Goal: Information Seeking & Learning: Learn about a topic

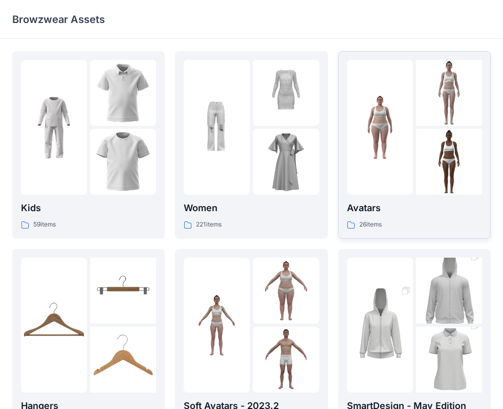
click at [394, 161] on div at bounding box center [380, 127] width 66 height 135
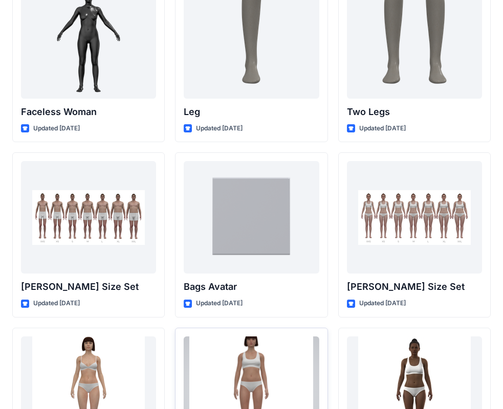
scroll to position [948, 0]
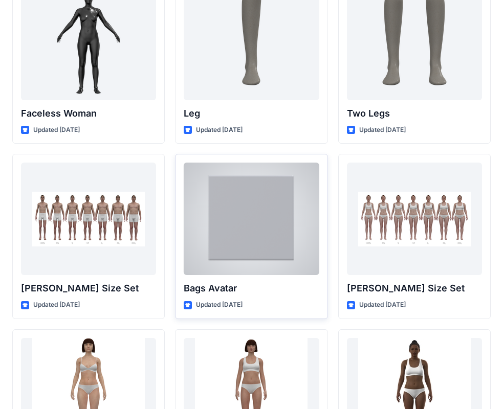
click at [257, 222] on div at bounding box center [251, 219] width 135 height 113
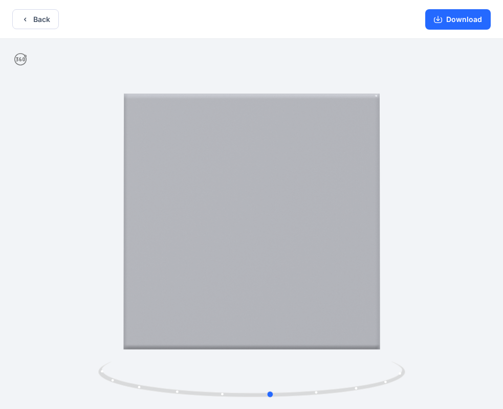
drag, startPoint x: 305, startPoint y: 281, endPoint x: 24, endPoint y: 323, distance: 284.4
click at [24, 323] on div at bounding box center [251, 225] width 503 height 372
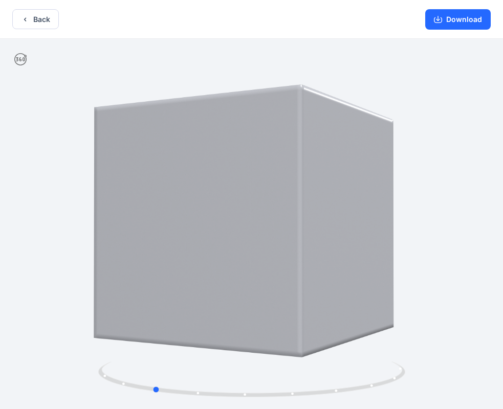
drag, startPoint x: 277, startPoint y: 262, endPoint x: 151, endPoint y: 286, distance: 128.7
click at [151, 286] on div at bounding box center [251, 225] width 503 height 372
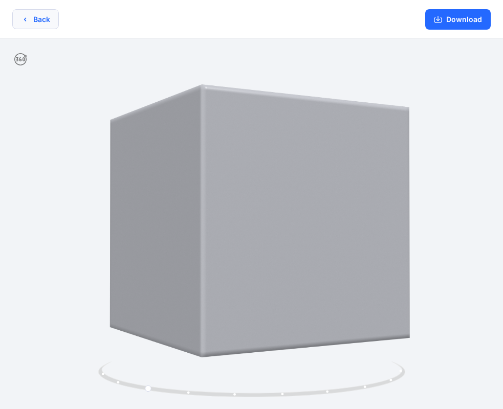
click at [28, 14] on button "Back" at bounding box center [35, 19] width 47 height 20
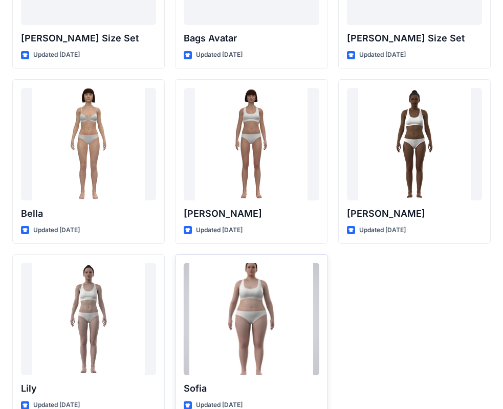
scroll to position [1204, 0]
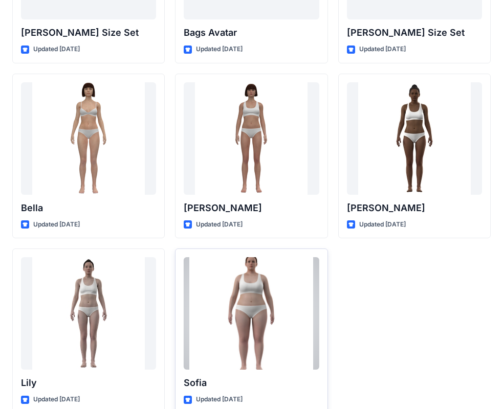
click at [264, 291] on div at bounding box center [251, 313] width 135 height 113
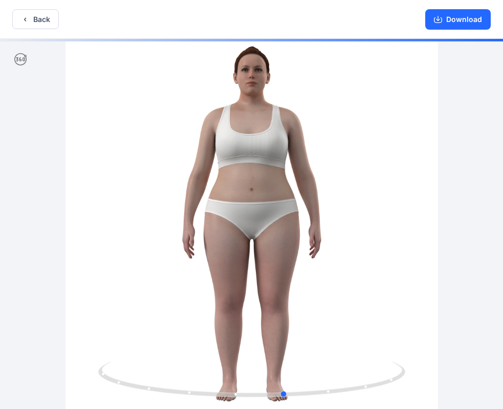
drag, startPoint x: 284, startPoint y: 271, endPoint x: 10, endPoint y: 287, distance: 274.1
click at [10, 287] on div at bounding box center [251, 225] width 503 height 372
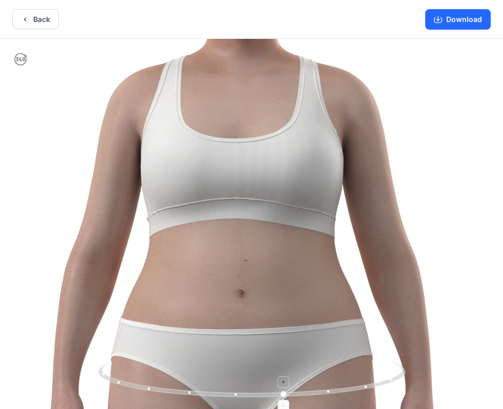
drag, startPoint x: 355, startPoint y: 229, endPoint x: 346, endPoint y: 397, distance: 168.1
click at [346, 397] on div at bounding box center [251, 225] width 503 height 372
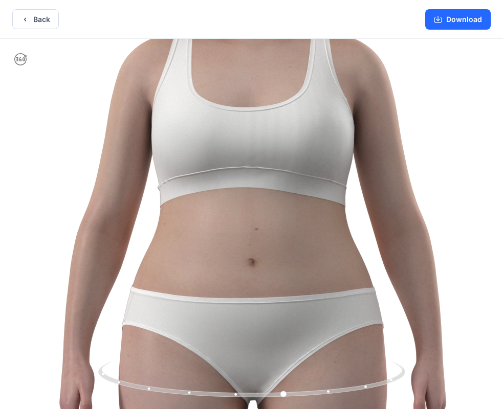
drag, startPoint x: 327, startPoint y: 189, endPoint x: 339, endPoint y: 157, distance: 34.3
click at [339, 155] on img at bounding box center [252, 360] width 1037 height 1037
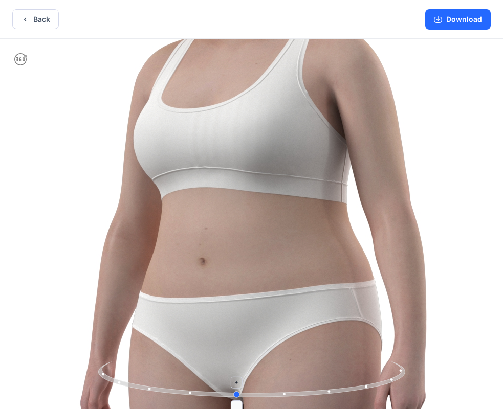
drag, startPoint x: 388, startPoint y: 379, endPoint x: 324, endPoint y: 386, distance: 64.4
click at [324, 386] on icon at bounding box center [252, 381] width 309 height 38
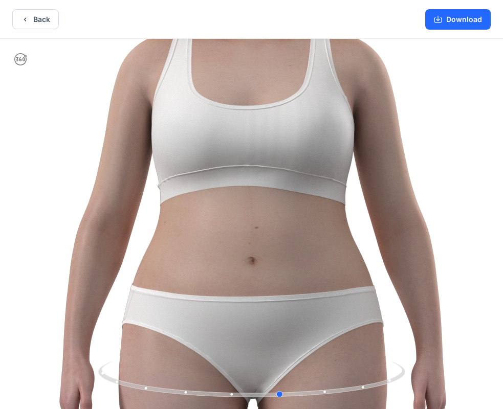
drag, startPoint x: 368, startPoint y: 386, endPoint x: 126, endPoint y: 411, distance: 243.3
click at [126, 409] on html "Back Download Version History" at bounding box center [251, 205] width 503 height 411
click at [31, 20] on button "Back" at bounding box center [35, 19] width 47 height 20
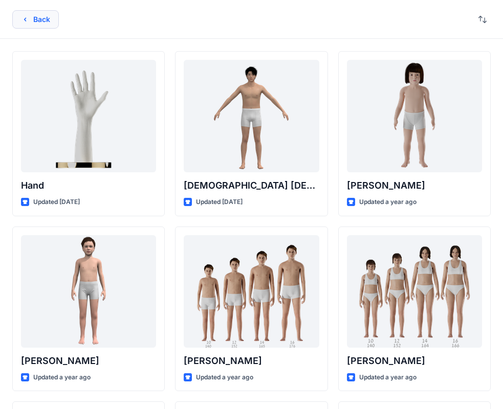
click at [45, 25] on button "Back" at bounding box center [35, 19] width 47 height 18
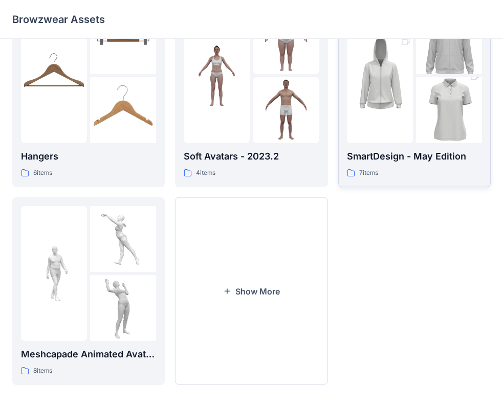
scroll to position [254, 0]
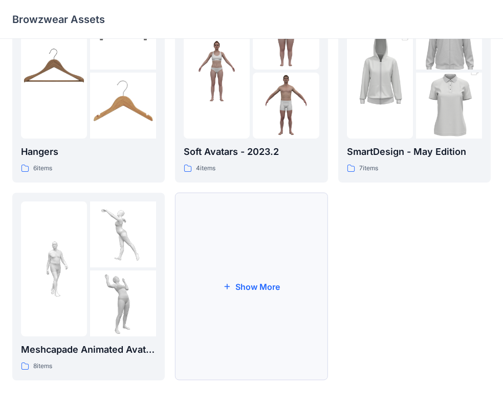
click at [277, 279] on button "Show More" at bounding box center [251, 287] width 152 height 188
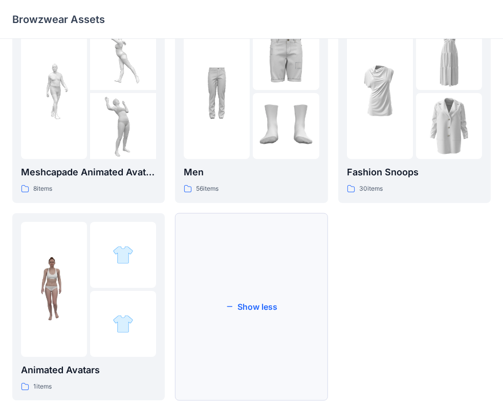
scroll to position [452, 0]
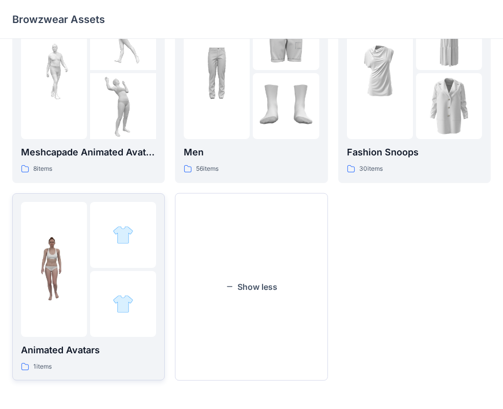
click at [60, 291] on img at bounding box center [54, 269] width 66 height 66
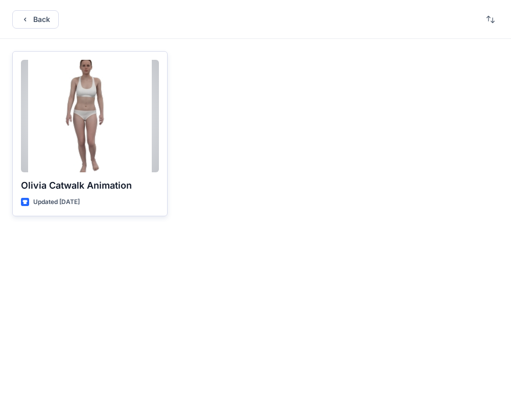
click at [103, 149] on div at bounding box center [90, 116] width 138 height 113
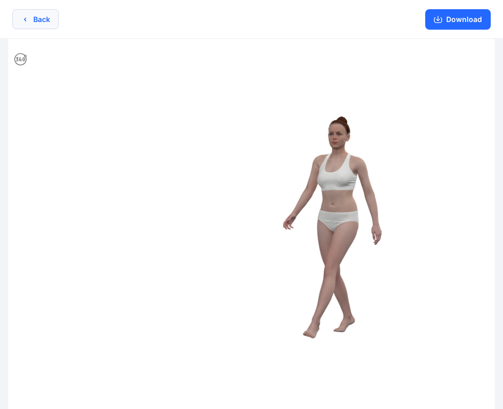
click at [53, 16] on button "Back" at bounding box center [35, 19] width 47 height 20
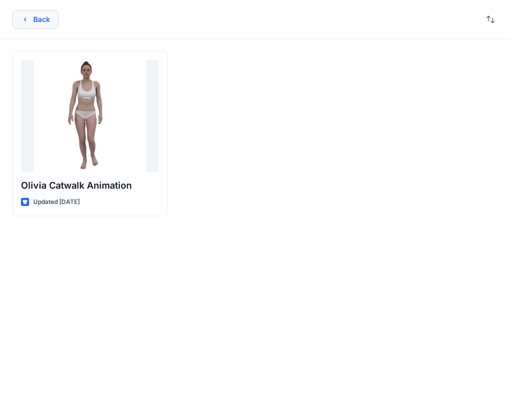
click at [34, 19] on button "Back" at bounding box center [35, 19] width 47 height 18
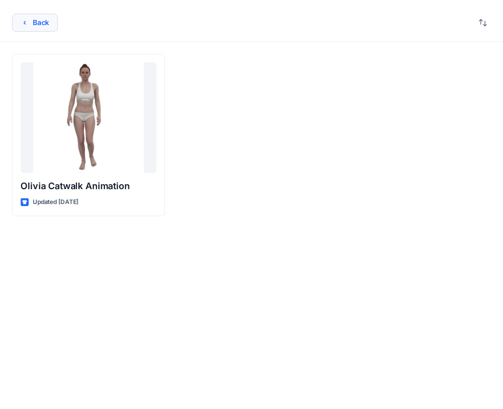
scroll to position [254, 0]
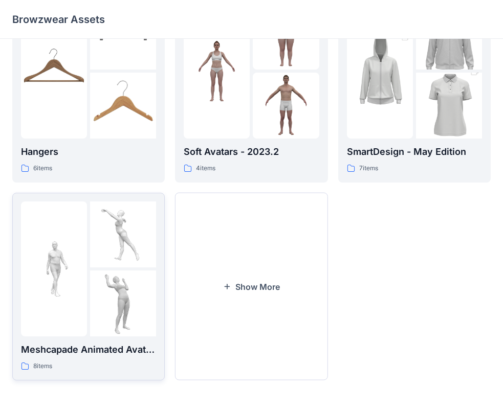
click at [129, 232] on img at bounding box center [123, 235] width 66 height 66
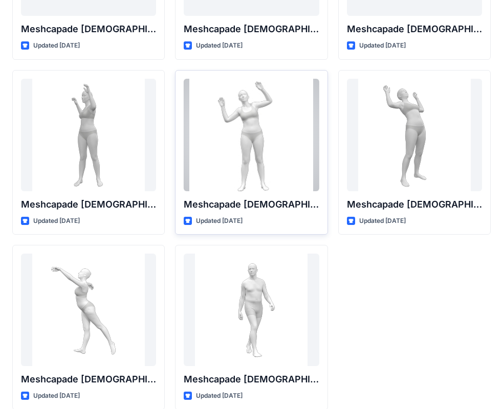
scroll to position [170, 0]
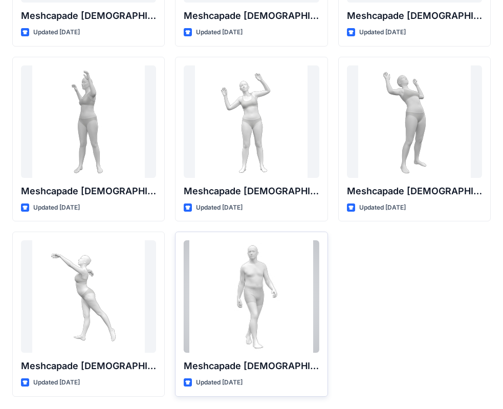
click at [265, 303] on div at bounding box center [251, 296] width 135 height 113
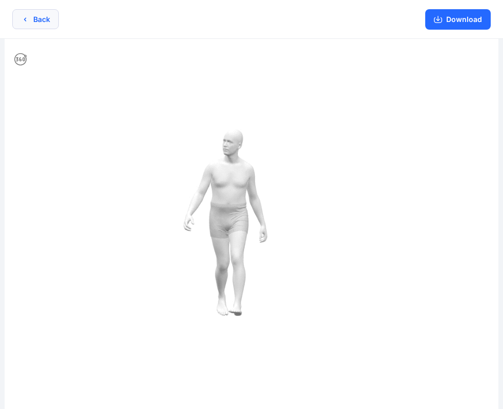
click at [40, 21] on button "Back" at bounding box center [35, 19] width 47 height 20
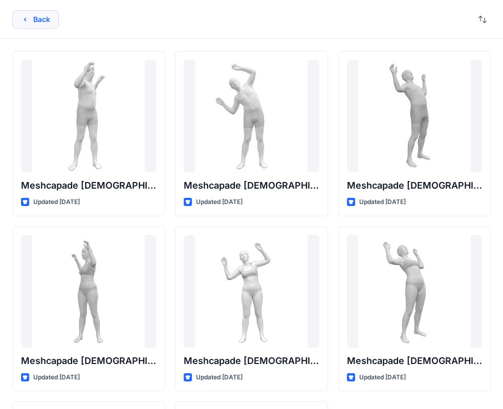
click at [31, 14] on button "Back" at bounding box center [35, 19] width 47 height 18
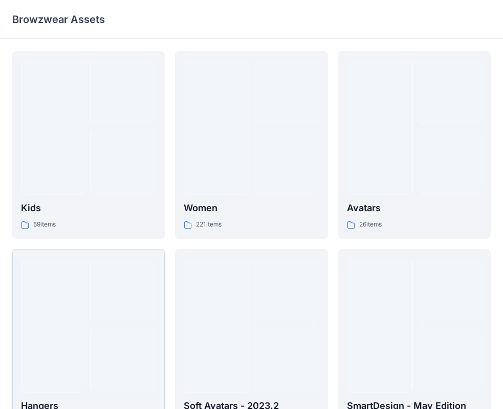
scroll to position [254, 0]
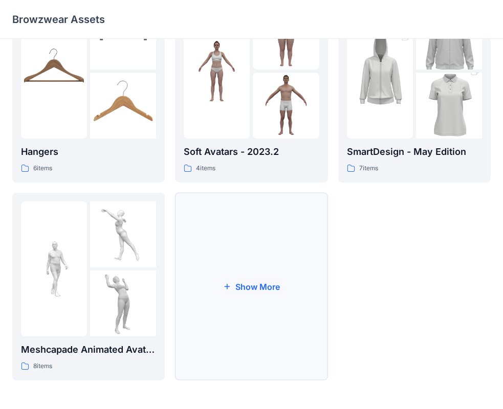
click at [266, 294] on button "Show More" at bounding box center [251, 287] width 152 height 188
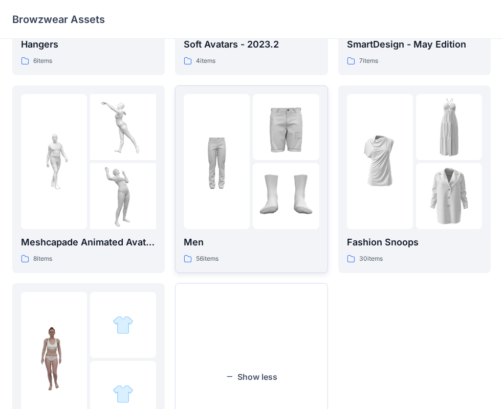
scroll to position [357, 0]
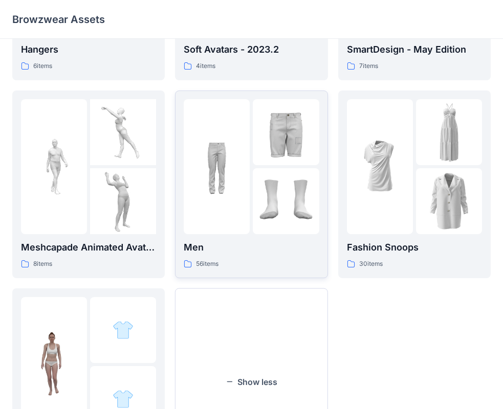
click at [226, 186] on img at bounding box center [217, 166] width 66 height 66
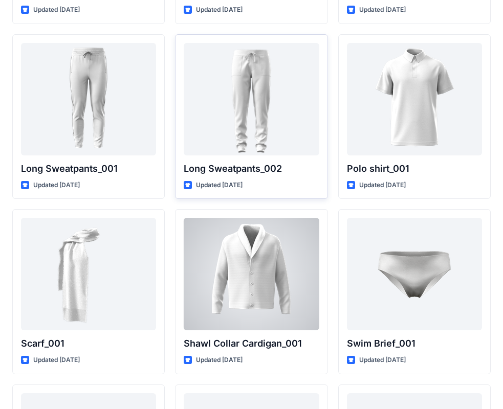
scroll to position [2125, 0]
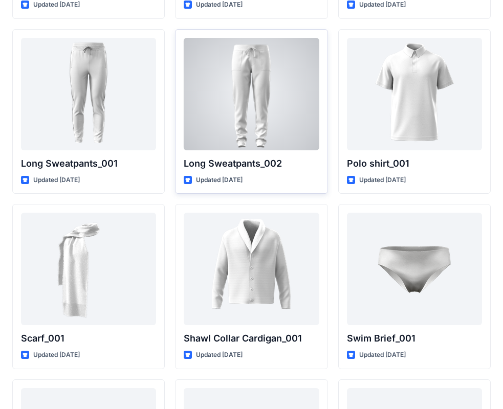
click at [262, 119] on div at bounding box center [251, 94] width 135 height 113
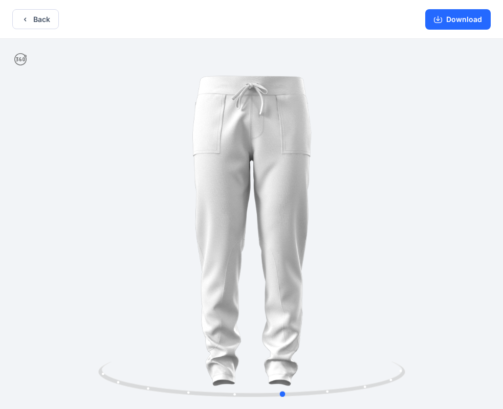
drag, startPoint x: 290, startPoint y: 250, endPoint x: 15, endPoint y: 324, distance: 284.6
click at [15, 324] on div at bounding box center [251, 225] width 503 height 372
click at [458, 22] on button "Download" at bounding box center [457, 19] width 65 height 20
